Goal: Information Seeking & Learning: Learn about a topic

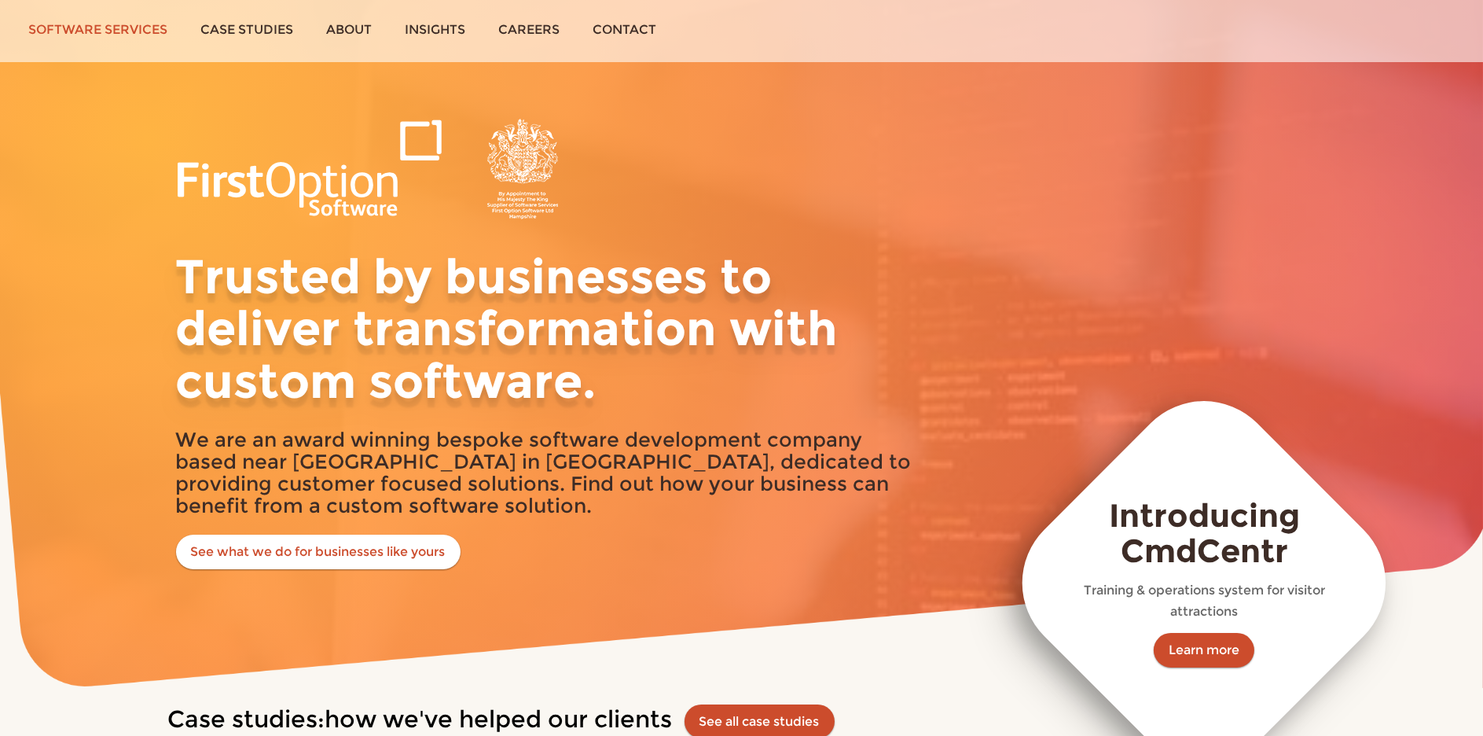
click at [100, 15] on link "Software services" at bounding box center [98, 29] width 172 height 59
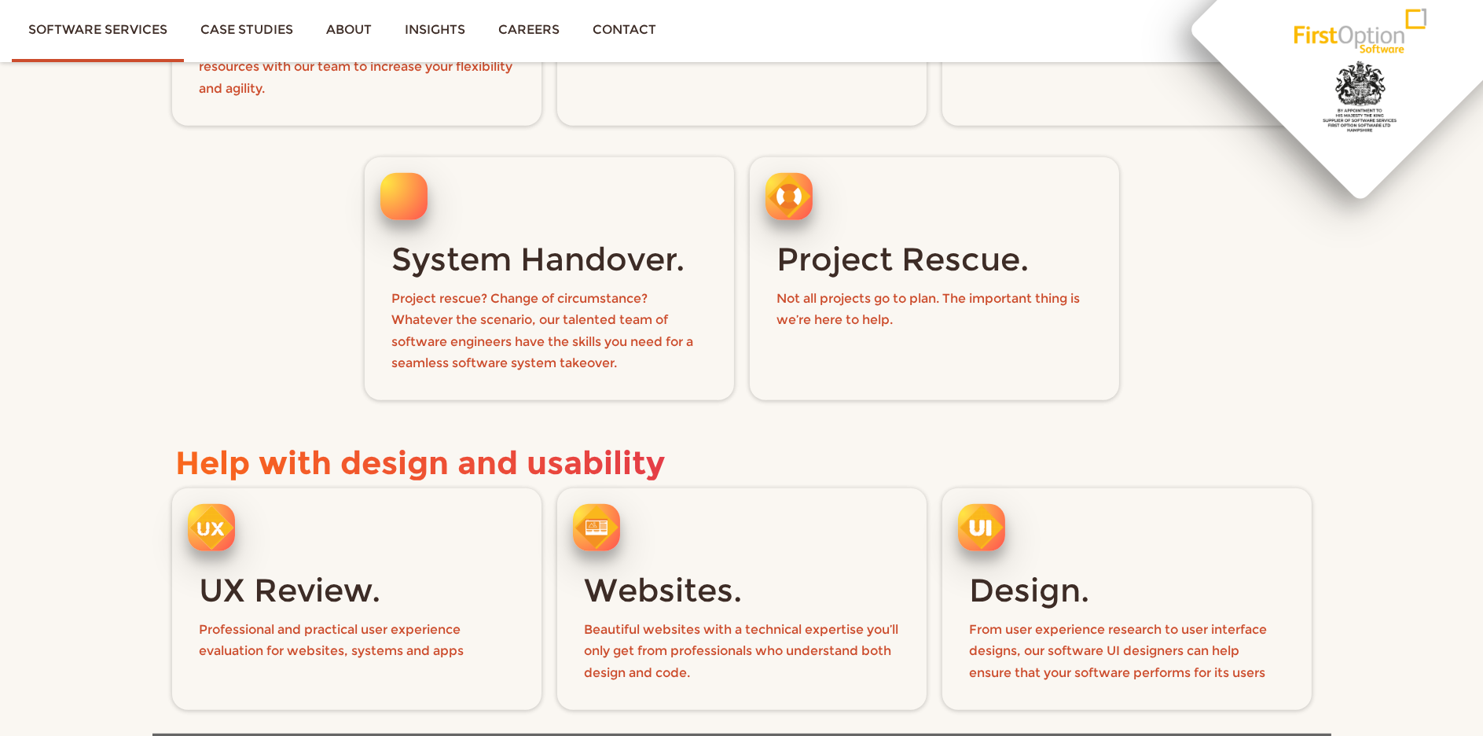
scroll to position [1802, 0]
